Goal: Task Accomplishment & Management: Manage account settings

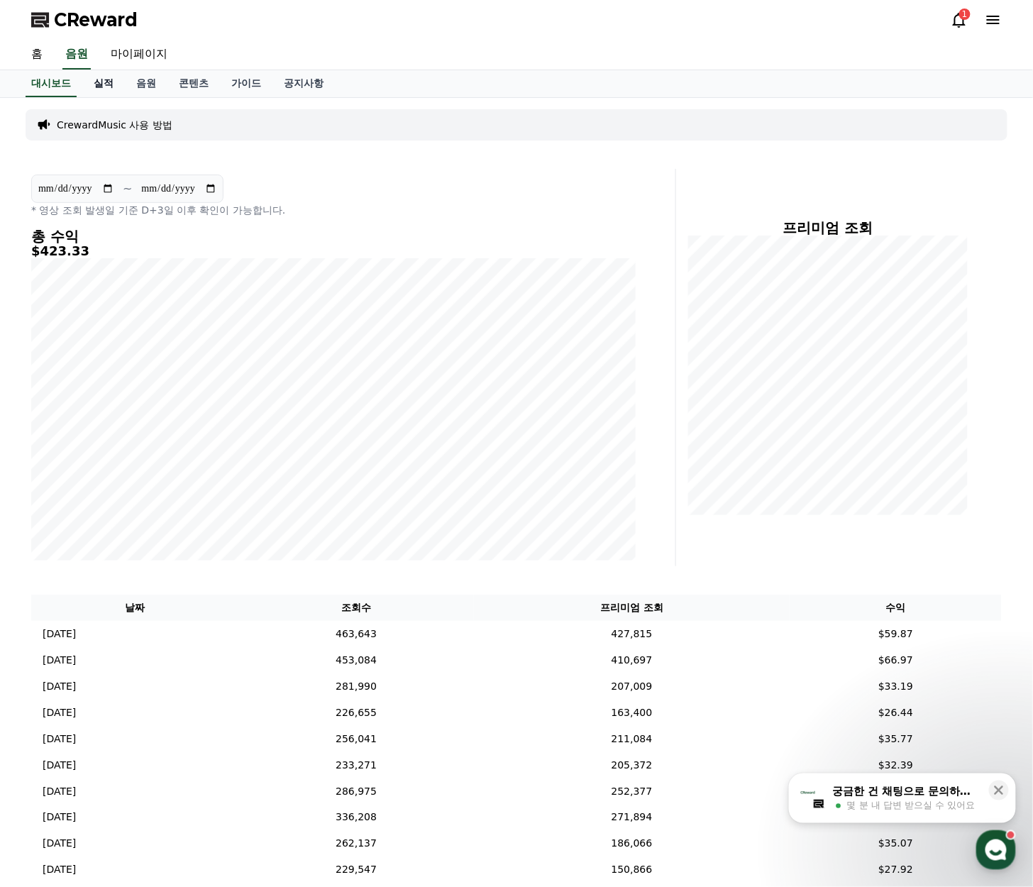
click at [114, 82] on link "실적" at bounding box center [103, 83] width 43 height 27
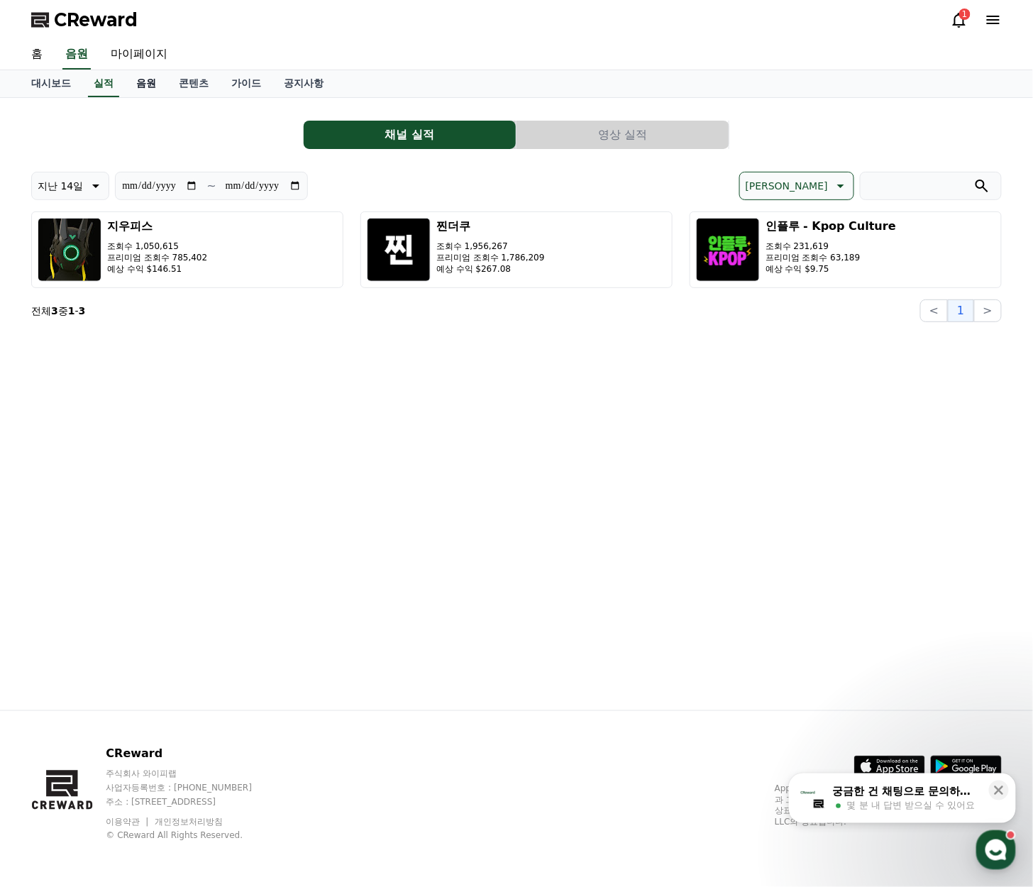
click at [151, 85] on link "음원" at bounding box center [146, 83] width 43 height 27
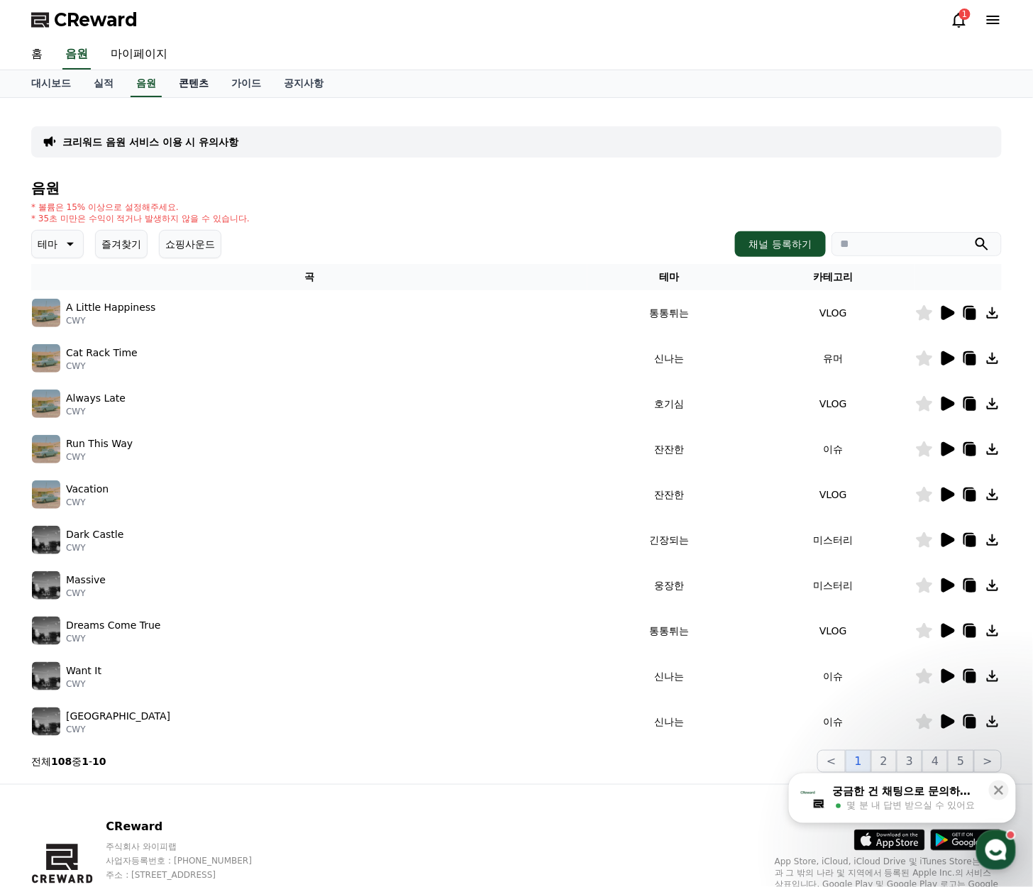
click at [195, 82] on link "콘텐츠" at bounding box center [193, 83] width 53 height 27
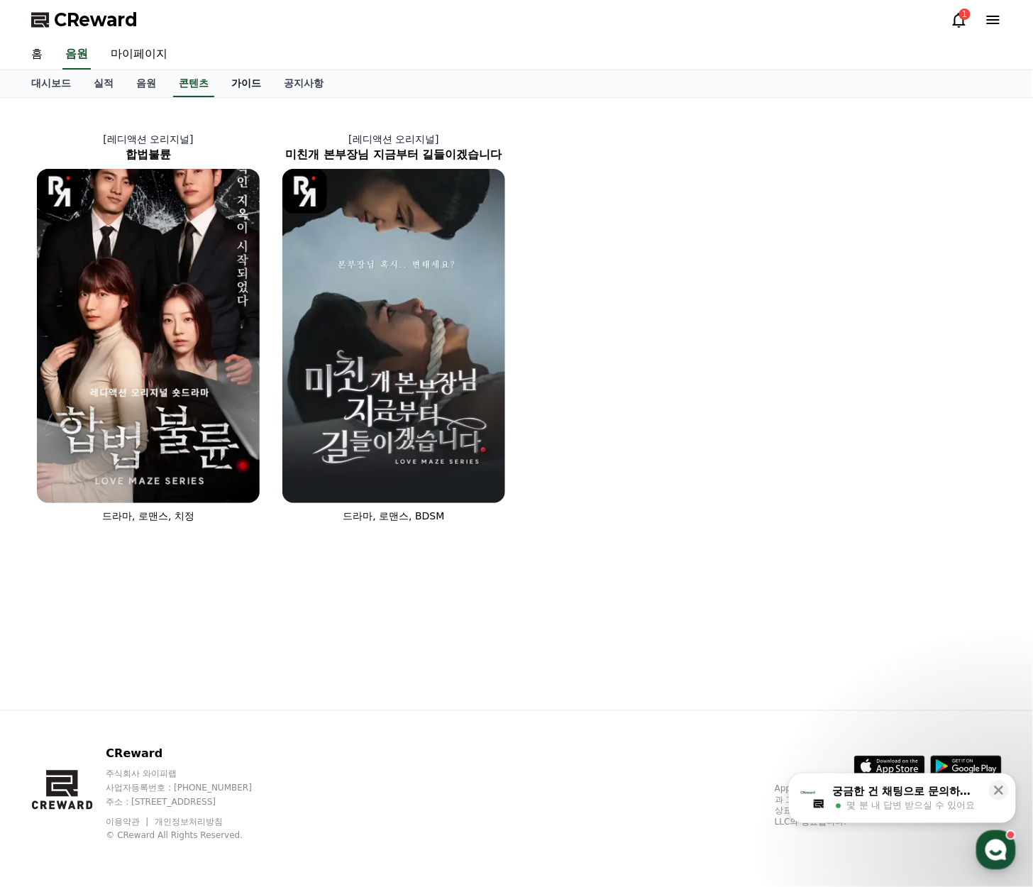
click at [240, 85] on link "가이드" at bounding box center [246, 83] width 53 height 27
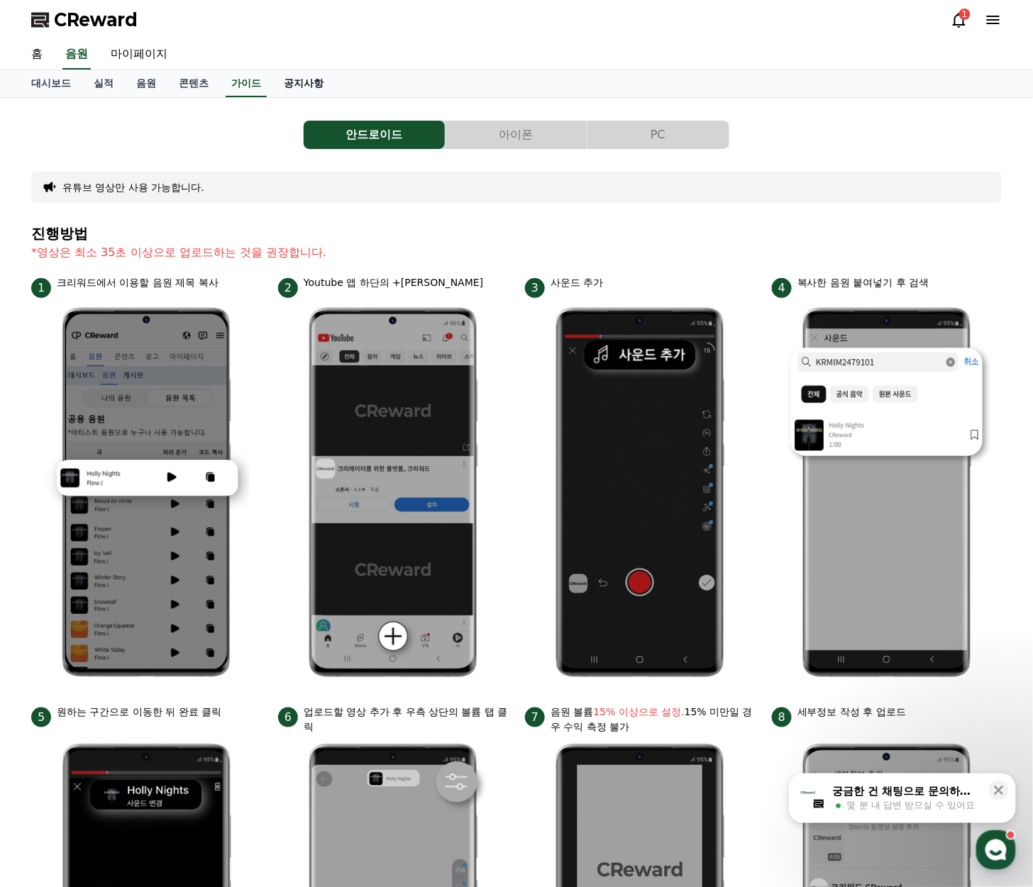
click at [296, 86] on link "공지사항" at bounding box center [304, 83] width 62 height 27
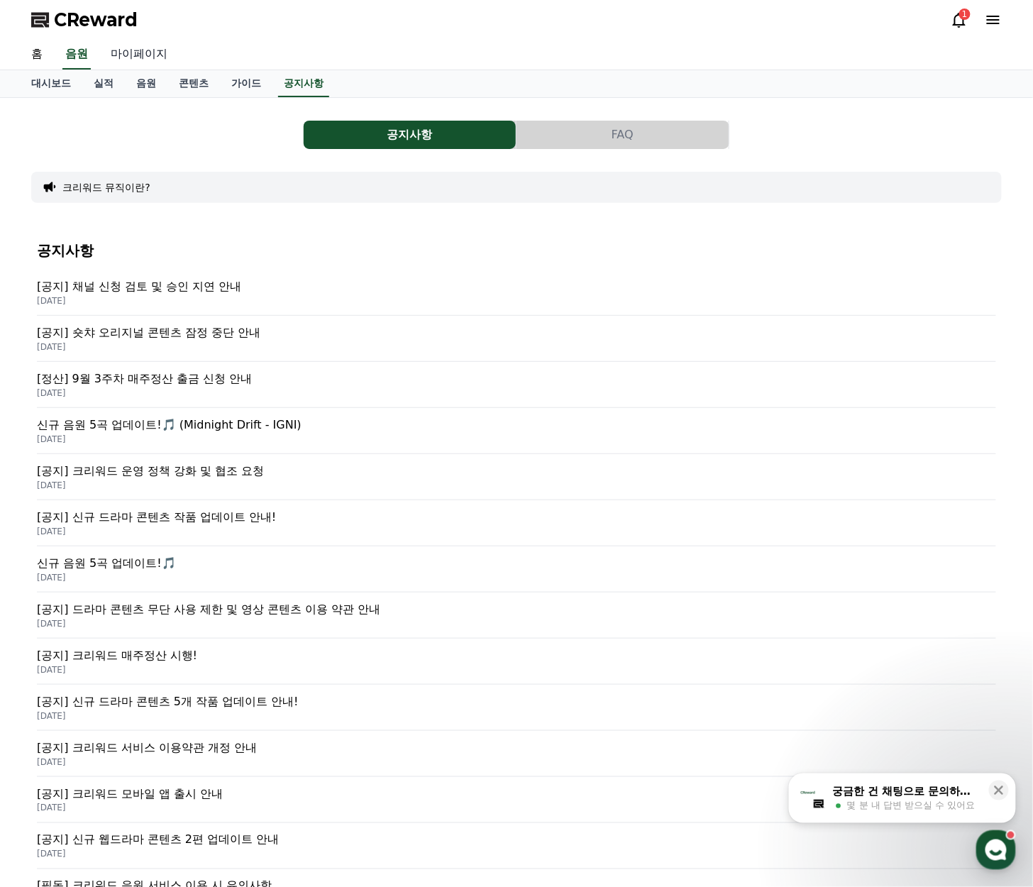
click at [153, 54] on link "마이페이지" at bounding box center [138, 55] width 79 height 30
select select "**********"
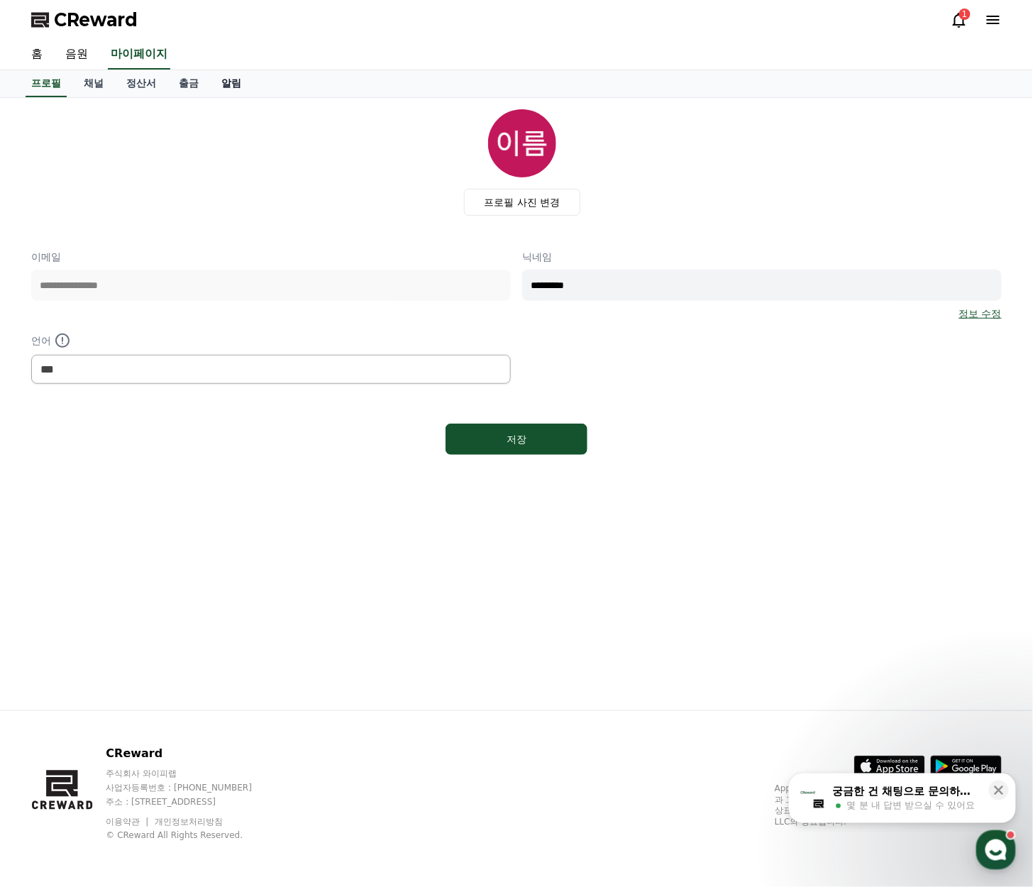
click at [221, 75] on link "알림" at bounding box center [231, 83] width 43 height 27
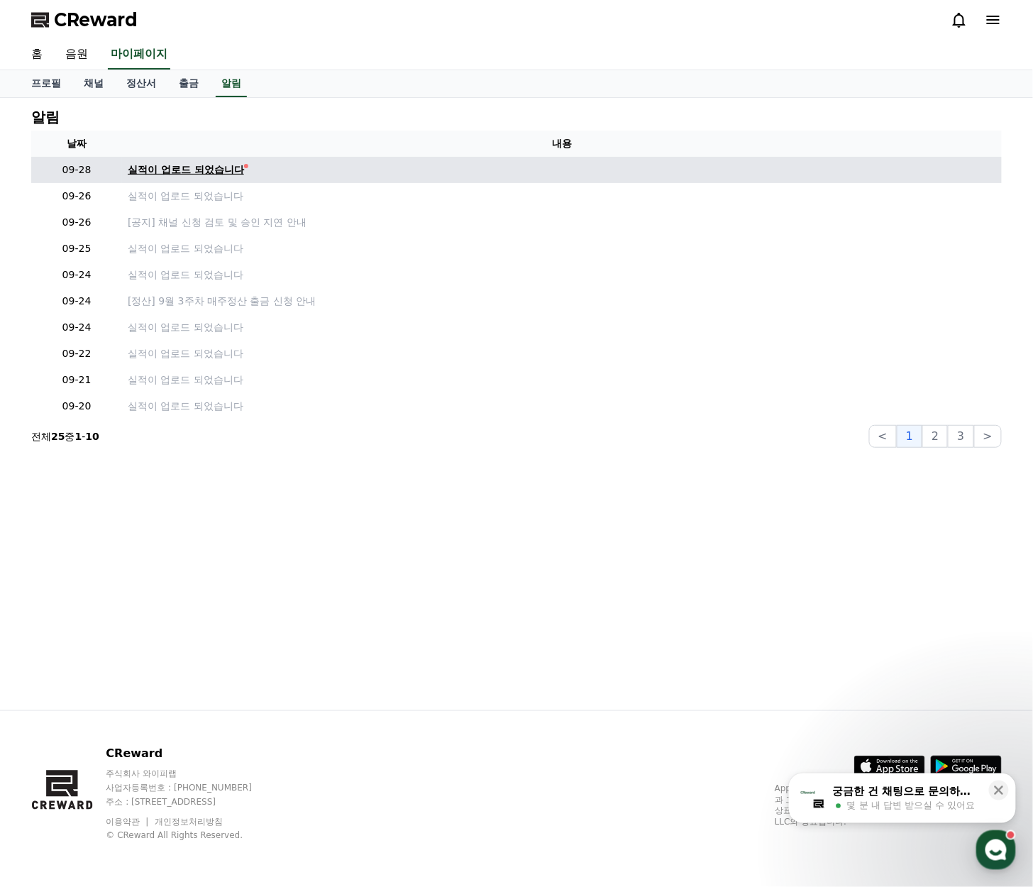
click at [202, 173] on div "실적이 업로드 되었습니다" at bounding box center [186, 170] width 116 height 15
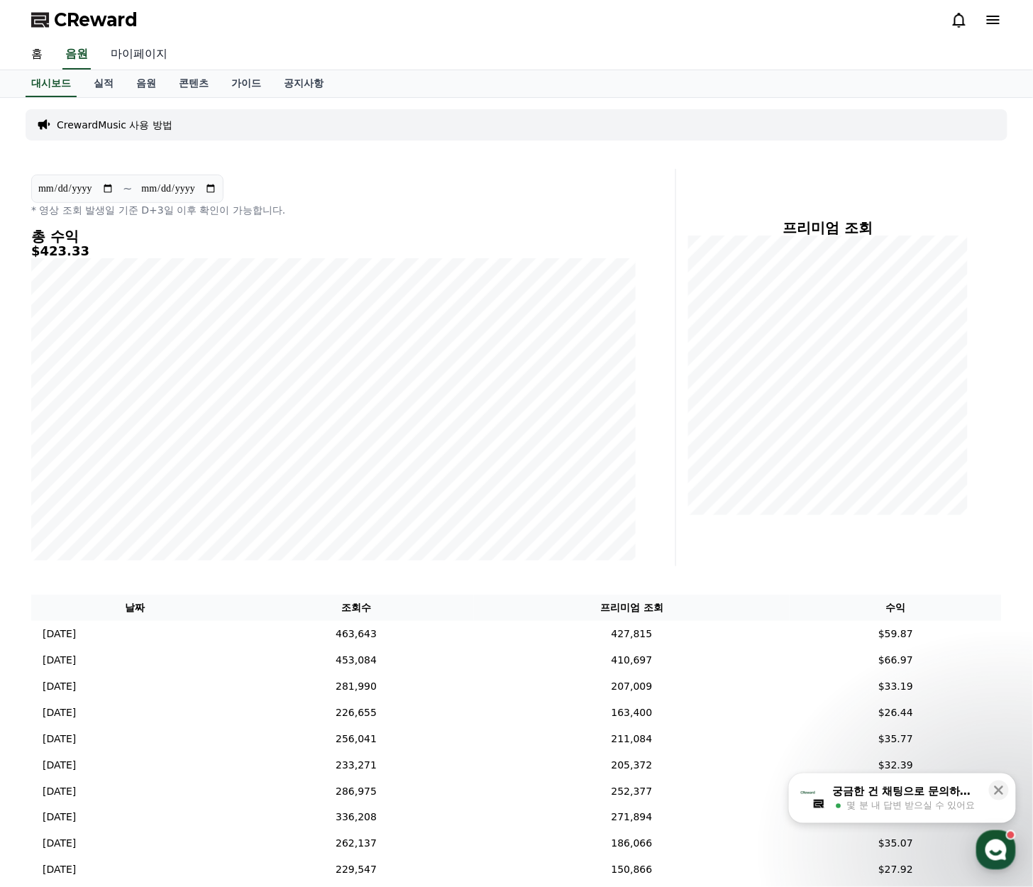
click at [159, 53] on link "마이페이지" at bounding box center [138, 55] width 79 height 30
select select "**********"
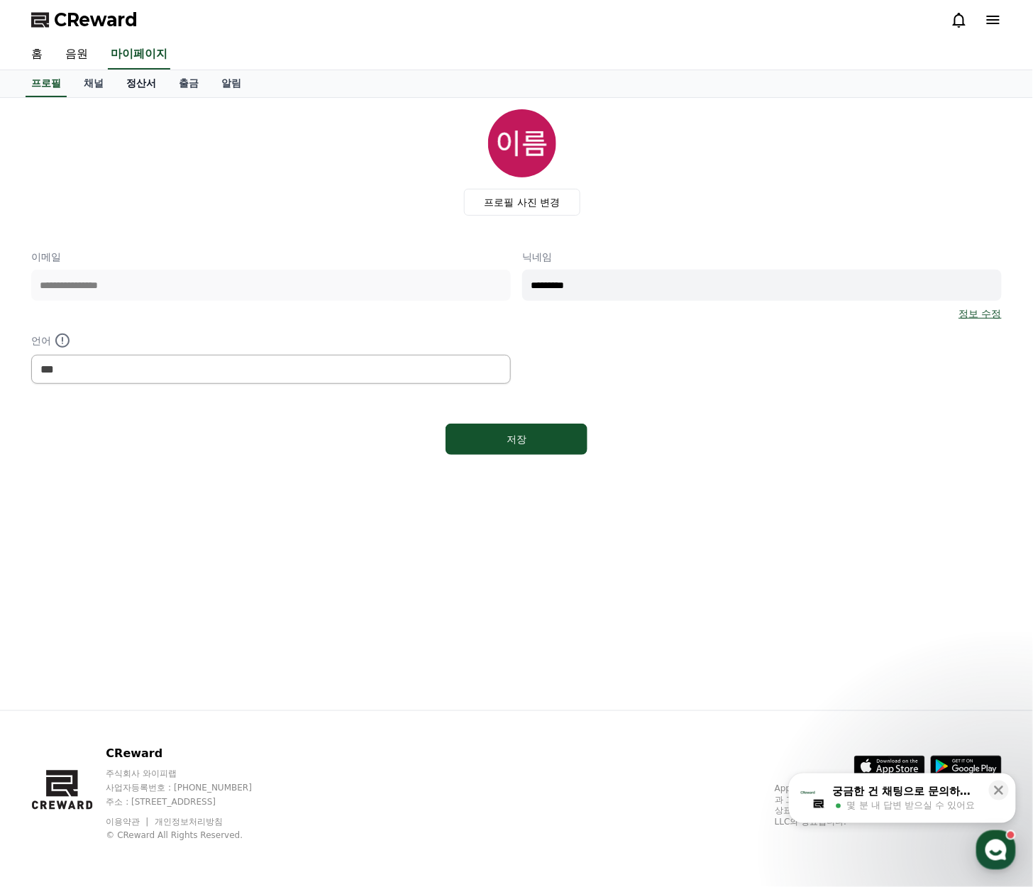
click at [132, 84] on link "정산서" at bounding box center [141, 83] width 53 height 27
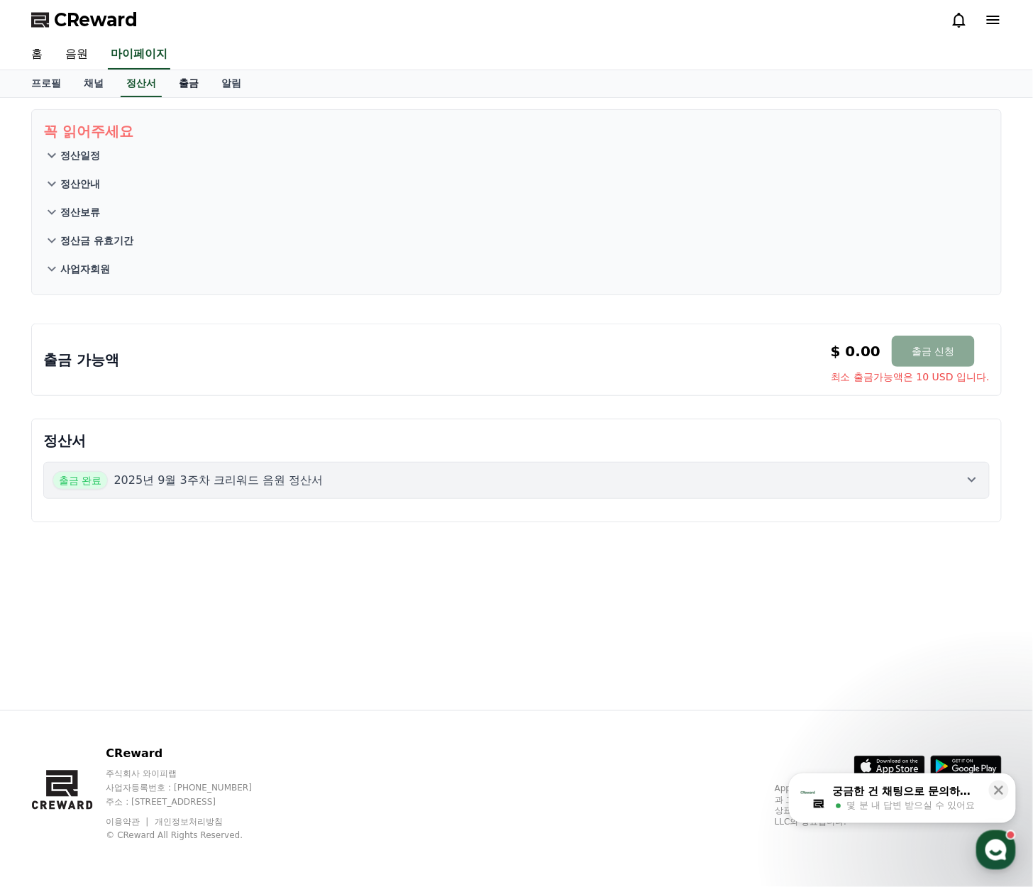
click at [190, 83] on link "출금" at bounding box center [188, 83] width 43 height 27
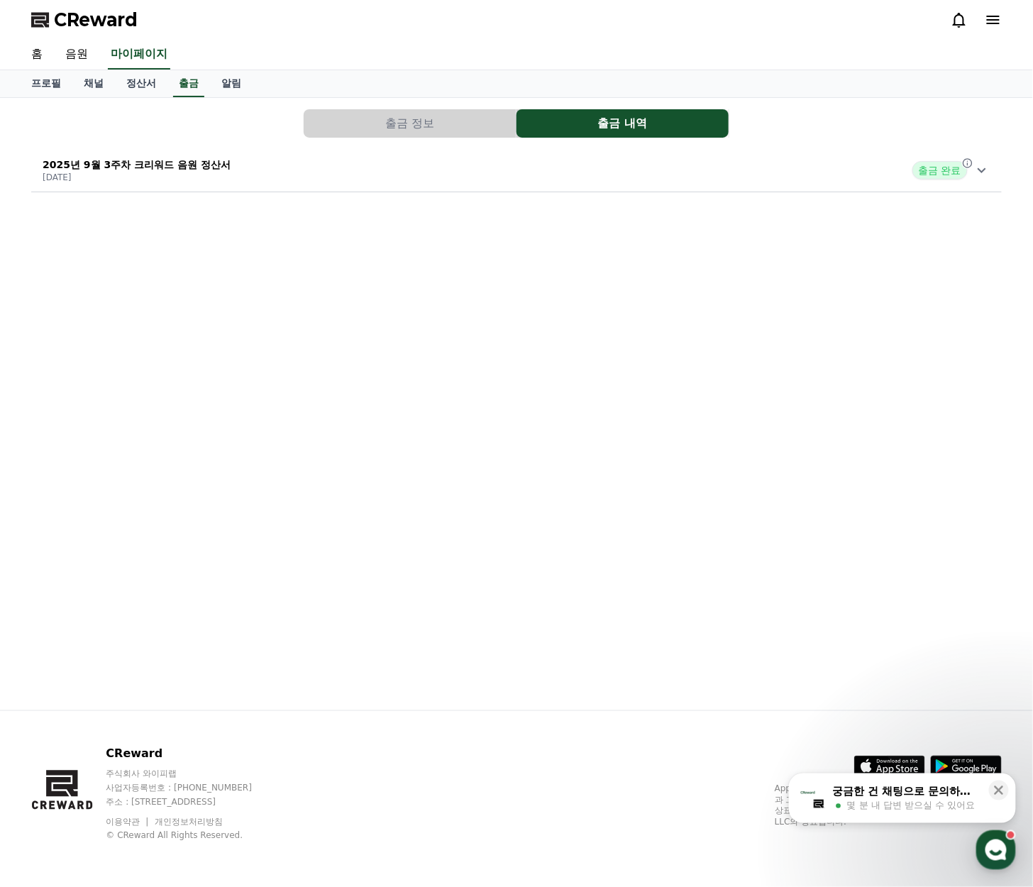
drag, startPoint x: 295, startPoint y: 254, endPoint x: 327, endPoint y: 128, distance: 129.6
click at [295, 254] on div "출금 정보 출금 내역 2025년 9월 3주차 크리워드 음원 정산서 [DATE] 출금 완료" at bounding box center [517, 404] width 994 height 613
